Goal: Information Seeking & Learning: Learn about a topic

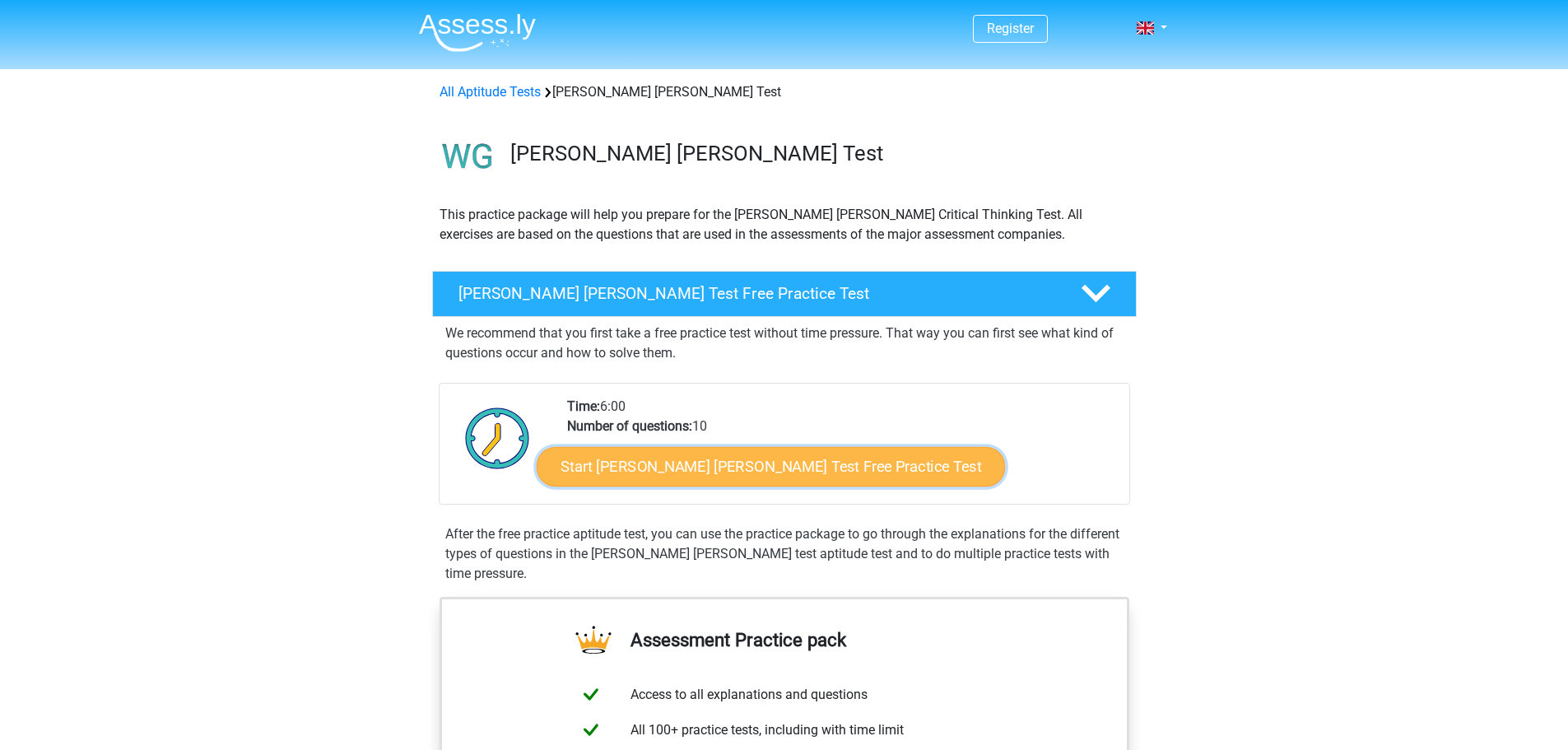
click at [781, 471] on link "Start Watson Glaser Test Free Practice Test" at bounding box center [771, 467] width 468 height 40
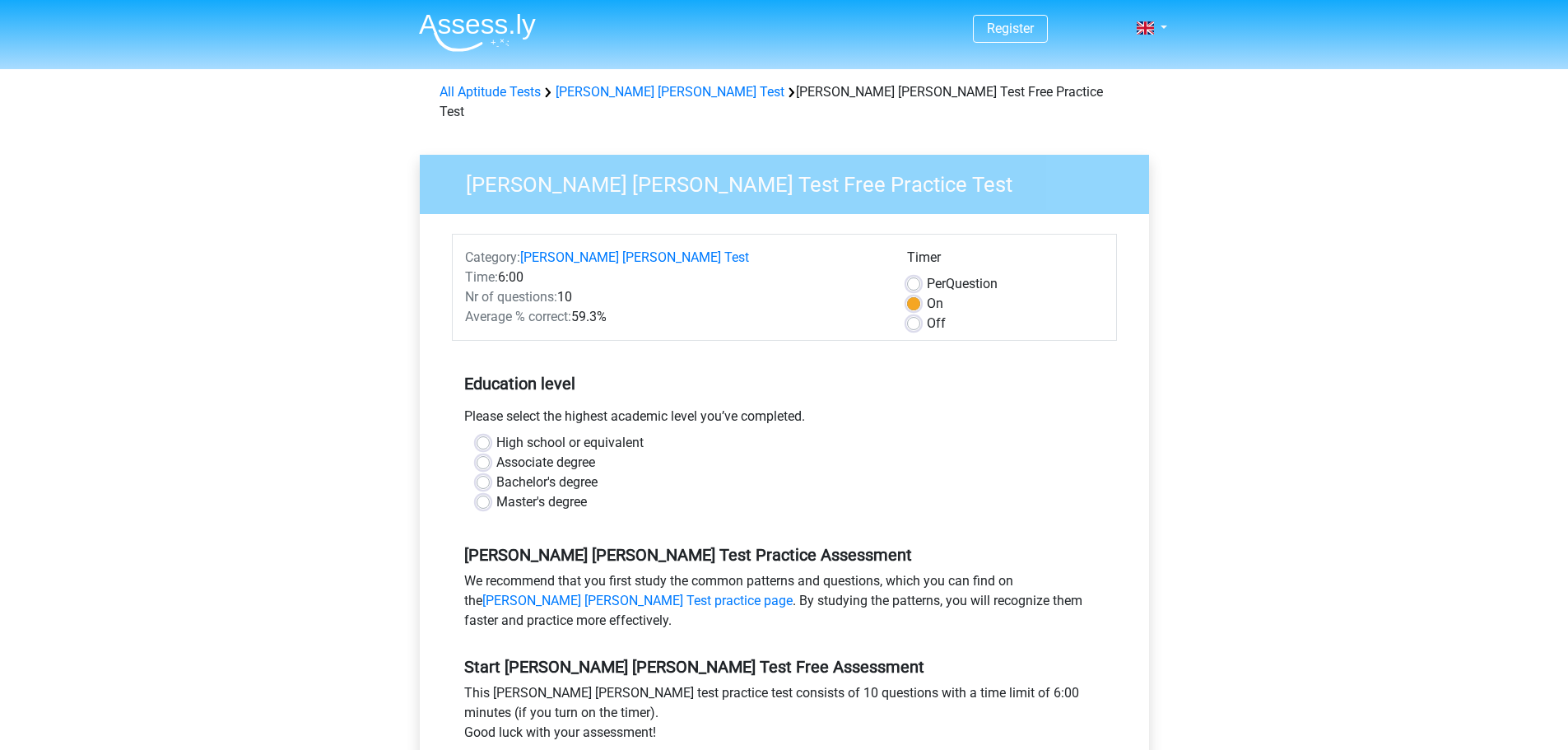
click at [542, 473] on label "Bachelor's degree" at bounding box center [547, 482] width 102 height 20
click at [490, 473] on input "Bachelor's degree" at bounding box center [483, 480] width 13 height 16
radio input "true"
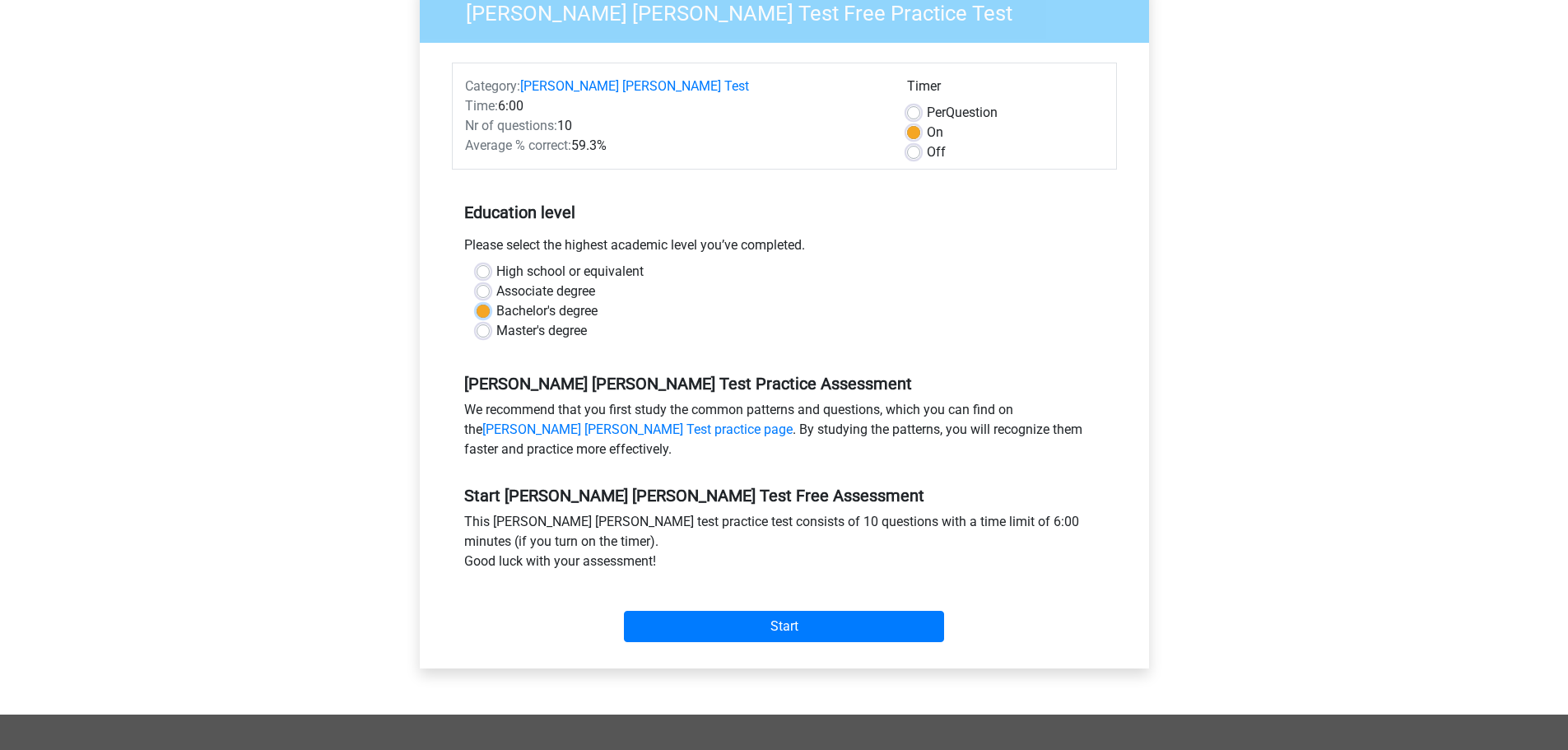
scroll to position [412, 0]
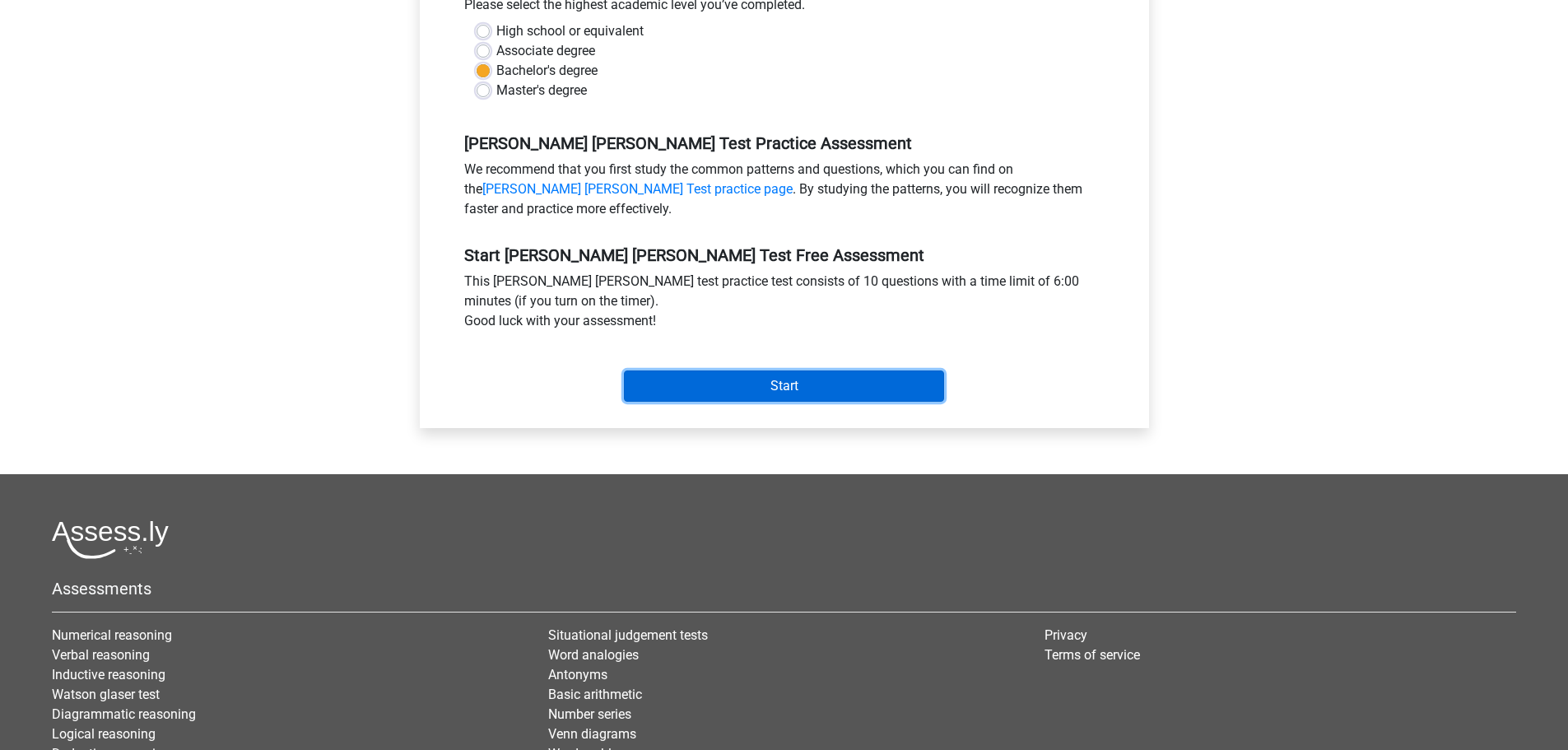
click at [839, 370] on input "Start" at bounding box center [784, 386] width 320 height 31
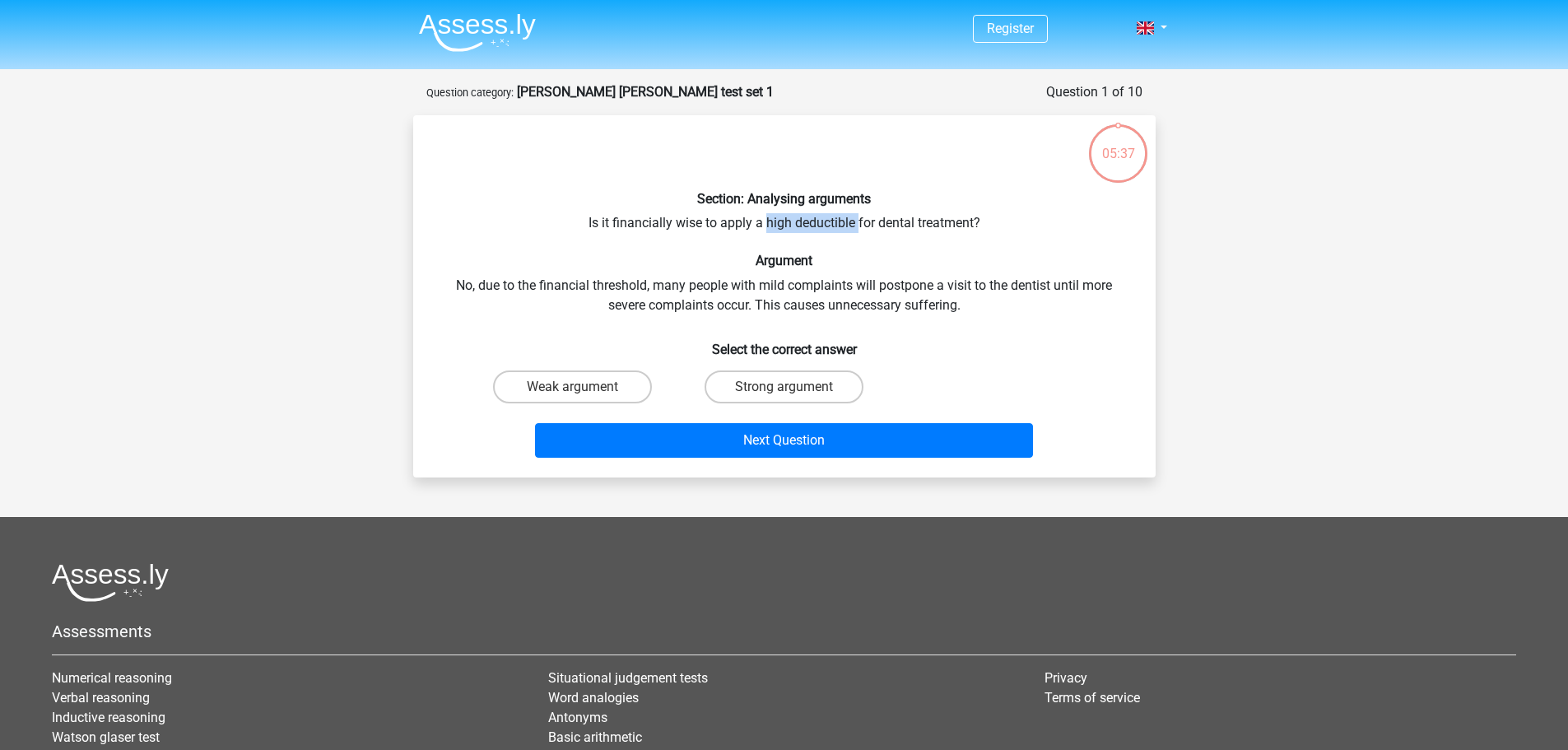
copy div "high deductible"
drag, startPoint x: 763, startPoint y: 221, endPoint x: 857, endPoint y: 214, distance: 94.3
click at [857, 214] on div "Section: Analysing arguments Is it financially wise to apply a high deductible …" at bounding box center [784, 296] width 729 height 336
click at [784, 387] on input "Strong argument" at bounding box center [789, 392] width 10 height 10
radio input "true"
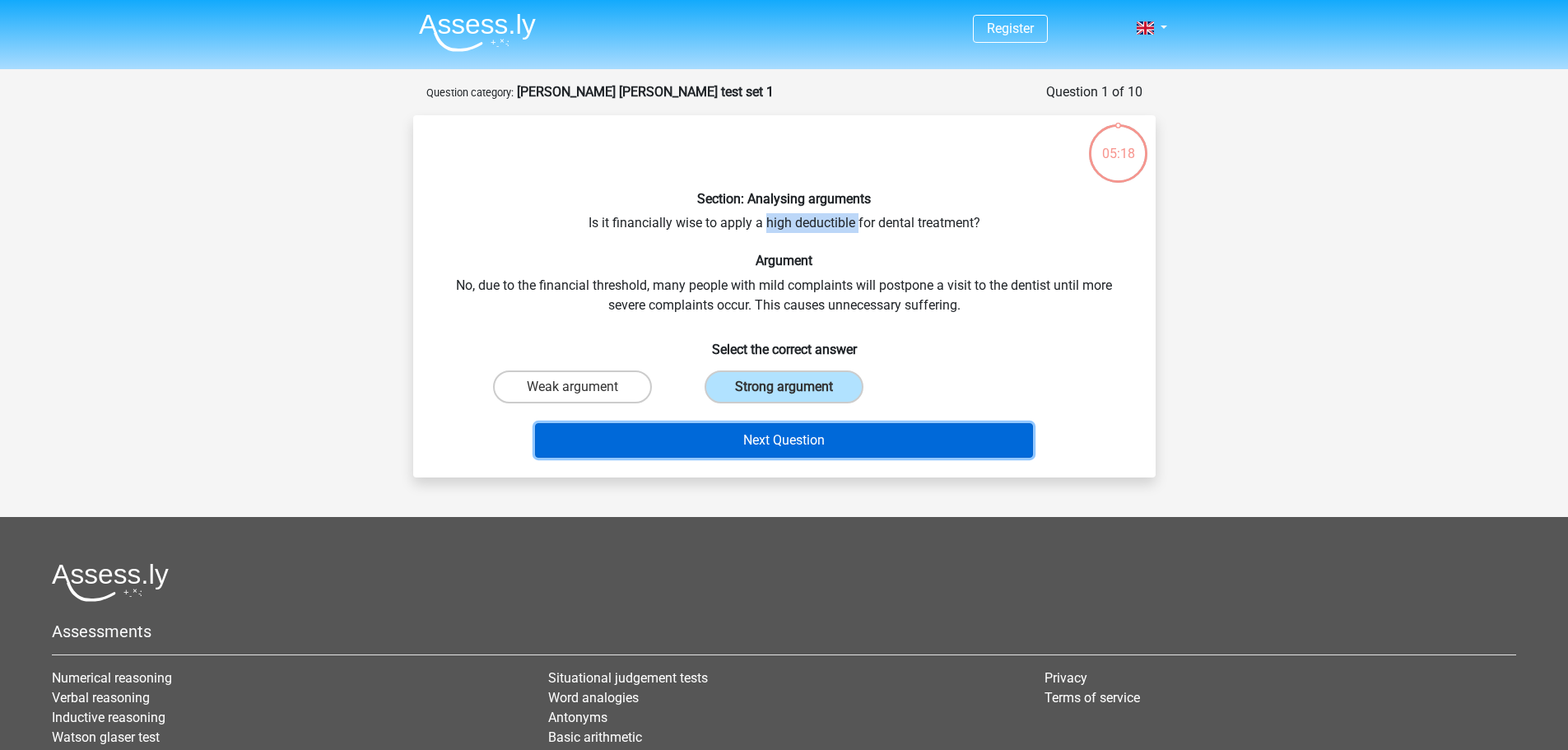
click at [799, 442] on button "Next Question" at bounding box center [784, 440] width 498 height 34
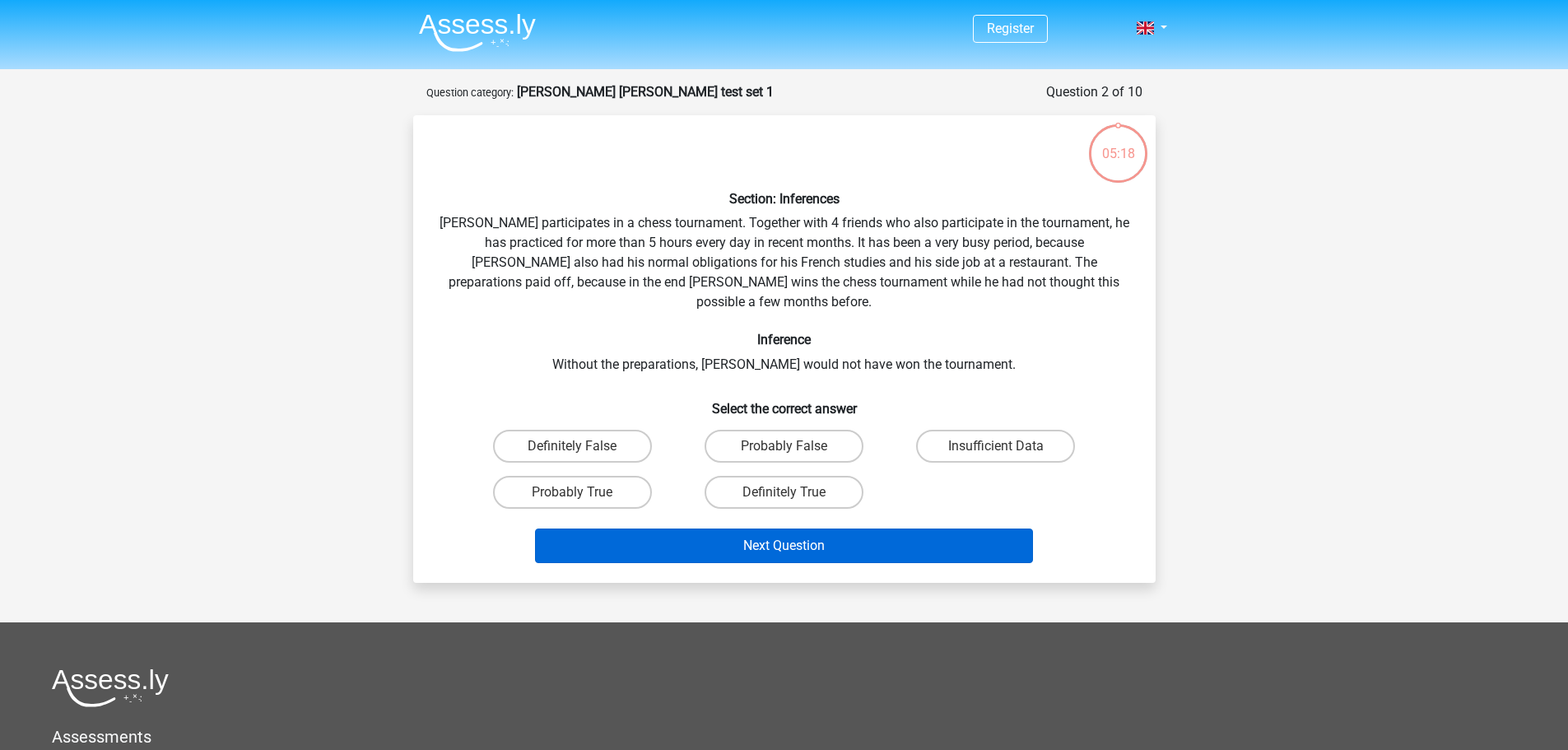
scroll to position [83, 0]
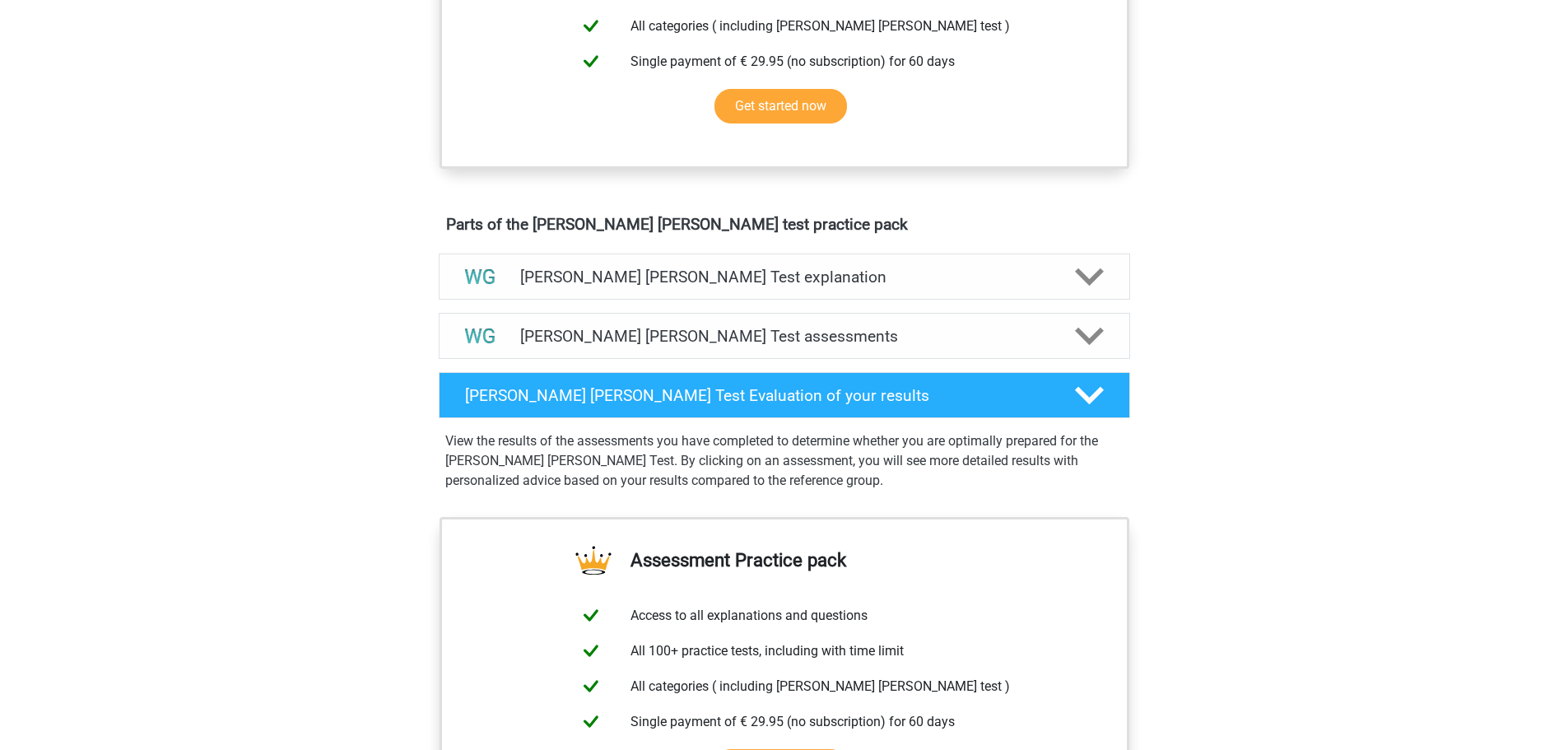
scroll to position [741, 0]
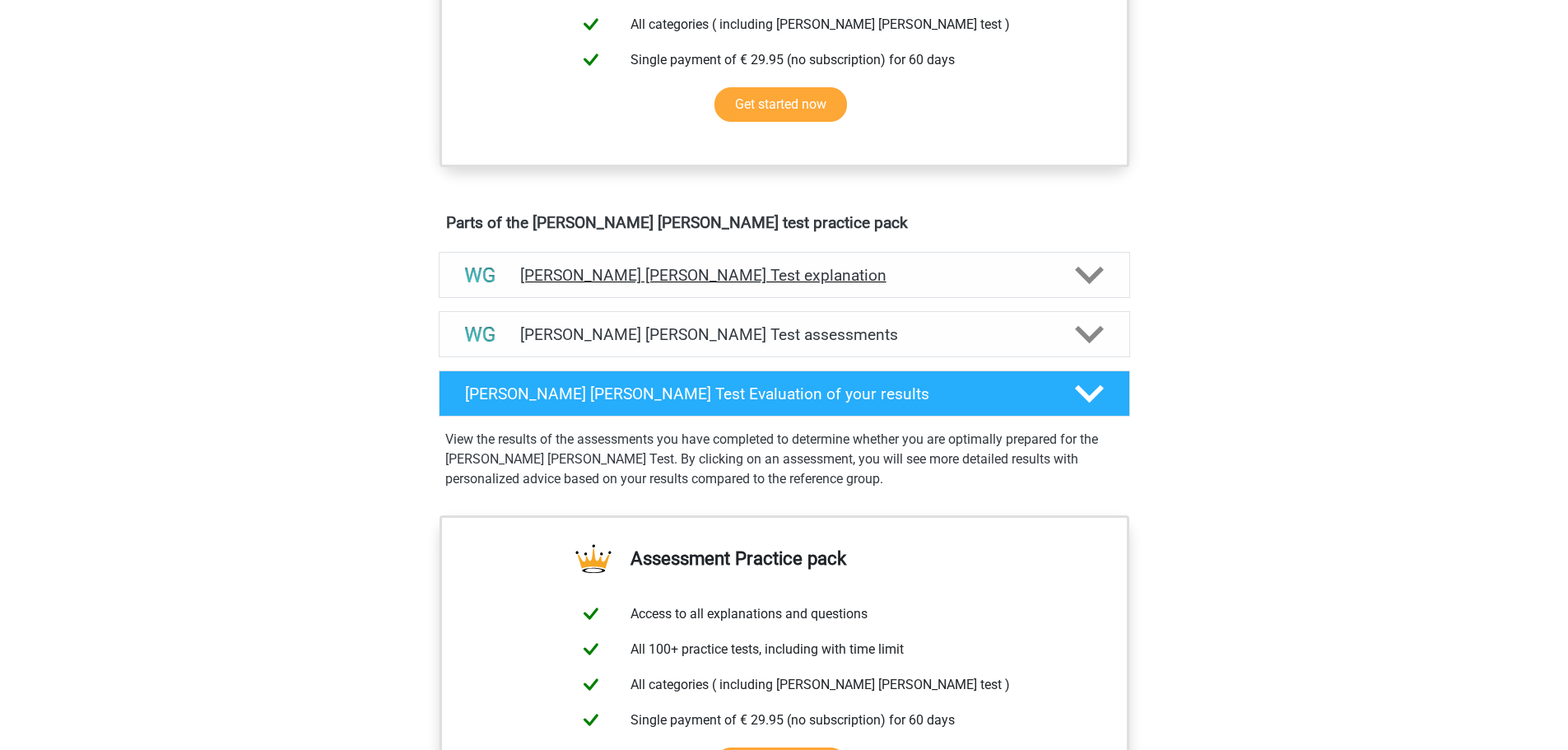
click at [738, 266] on h4 "Watson Glaser Test explanation" at bounding box center [784, 276] width 529 height 19
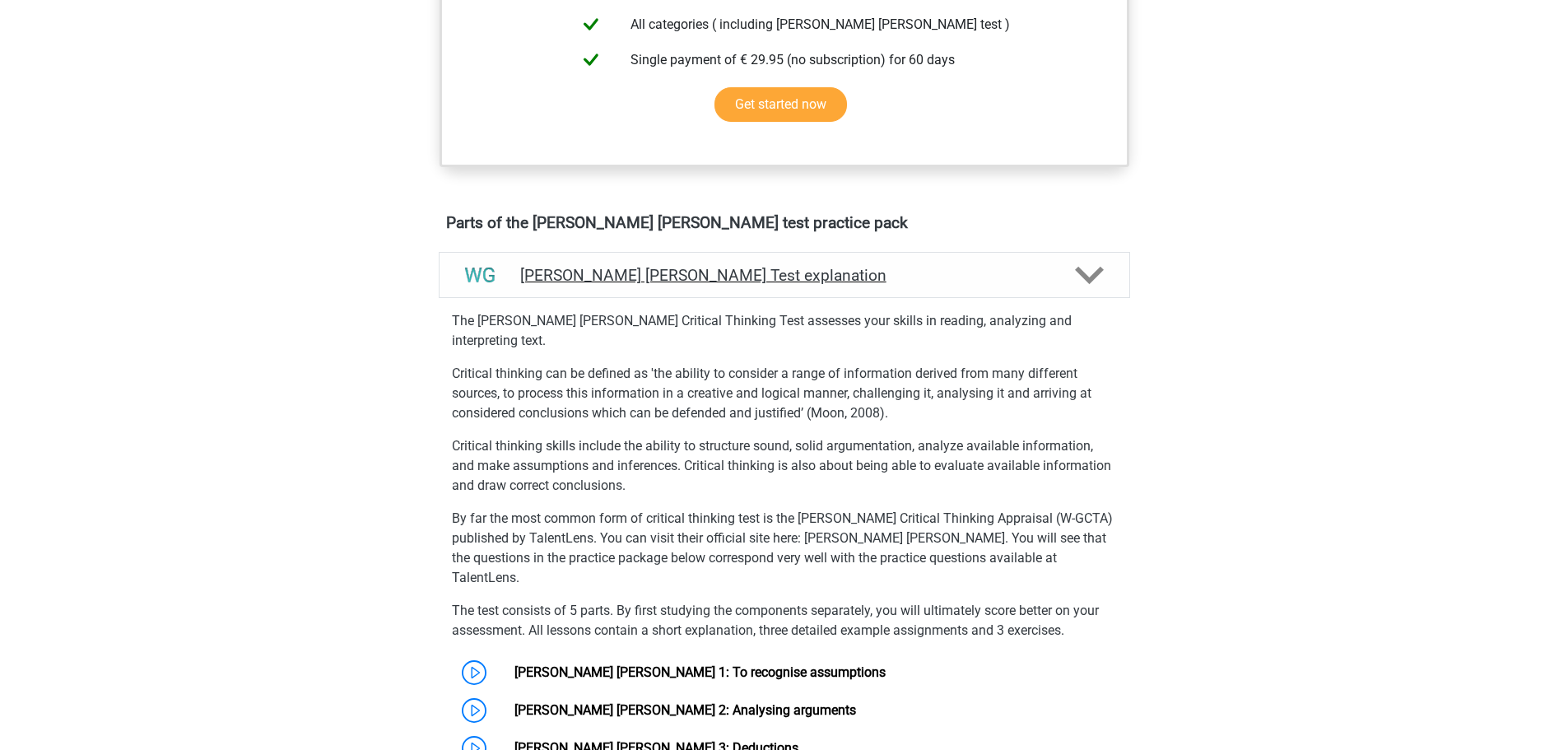
click at [777, 266] on h4 "Watson Glaser Test explanation" at bounding box center [784, 276] width 529 height 19
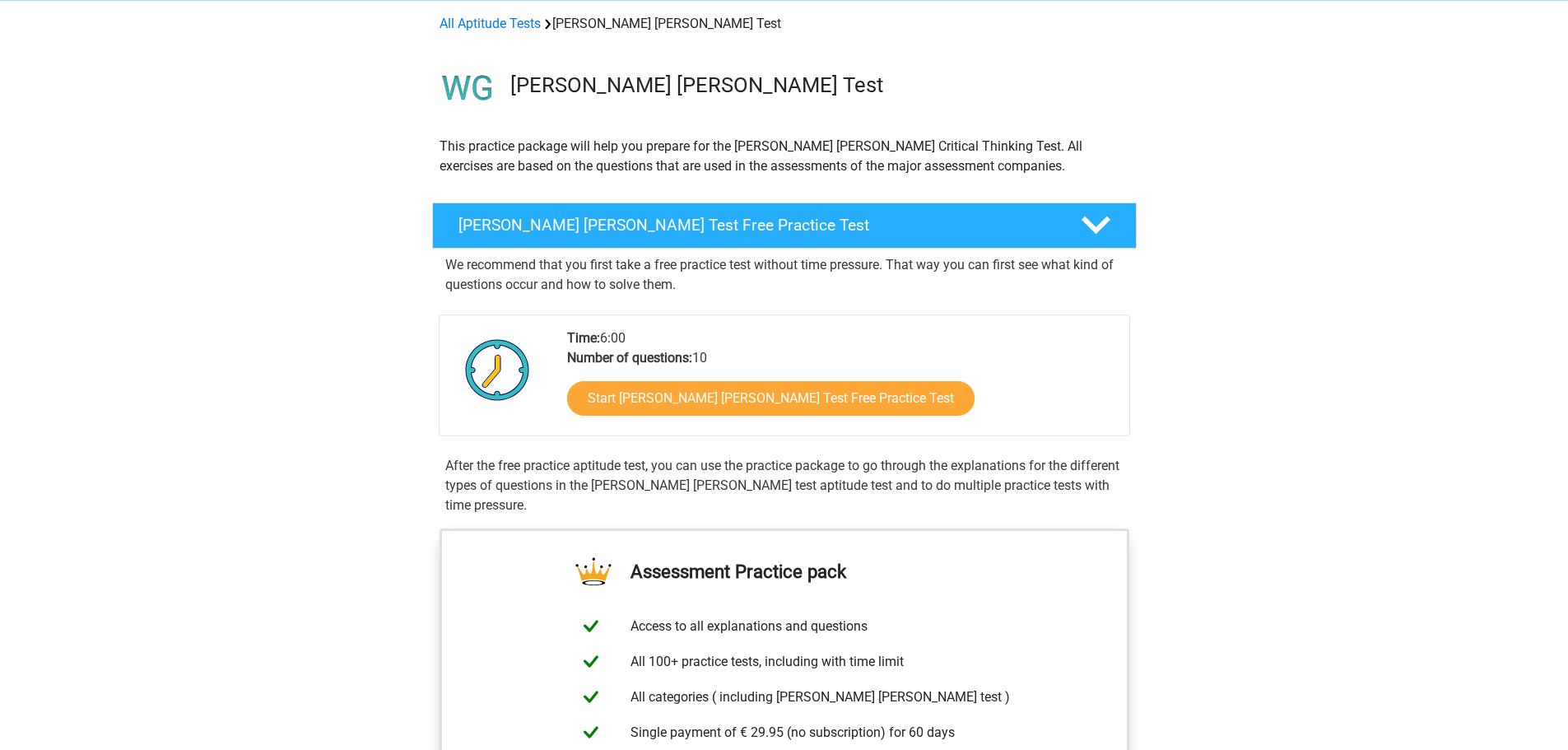
scroll to position [0, 0]
